Goal: Transaction & Acquisition: Book appointment/travel/reservation

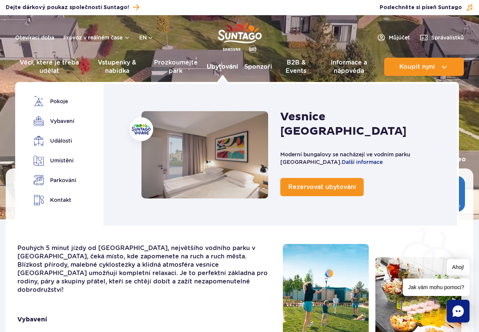
click at [223, 68] on link "Ubytování" at bounding box center [223, 67] width 32 height 18
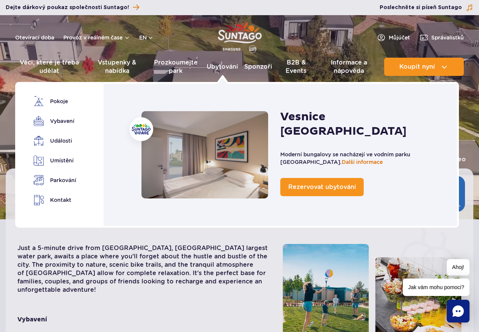
click at [342, 159] on link "Další informace" at bounding box center [362, 162] width 41 height 6
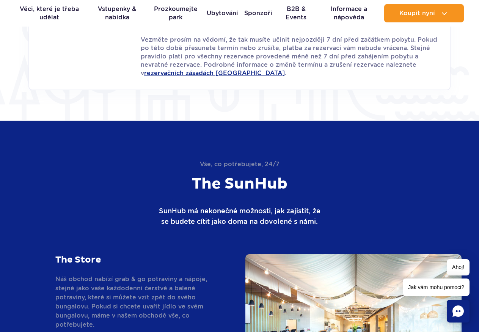
scroll to position [1025, 0]
